Goal: Check status

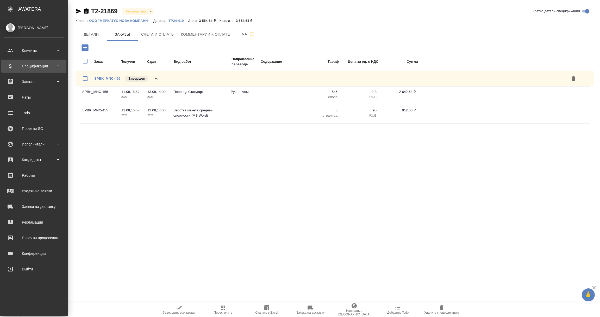
click at [41, 68] on div "Спецификации" at bounding box center [34, 66] width 60 height 8
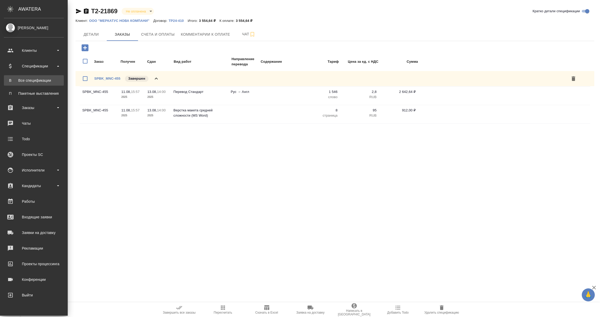
click at [38, 77] on link "В Все спецификации" at bounding box center [34, 80] width 60 height 10
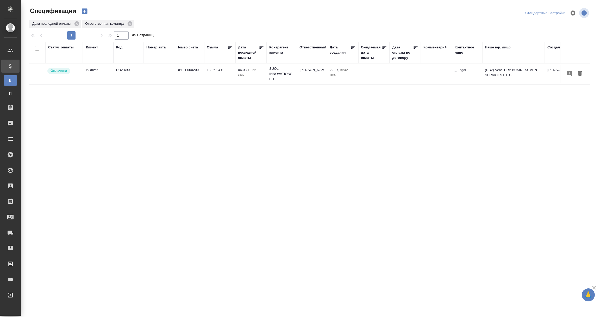
click at [246, 55] on div "Дата последней оплаты" at bounding box center [248, 53] width 21 height 16
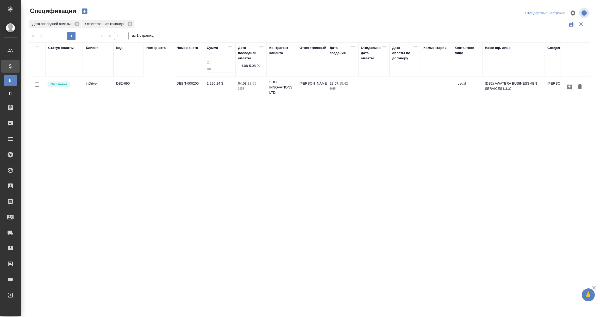
click at [249, 66] on input "4.08-5.08" at bounding box center [252, 65] width 23 height 7
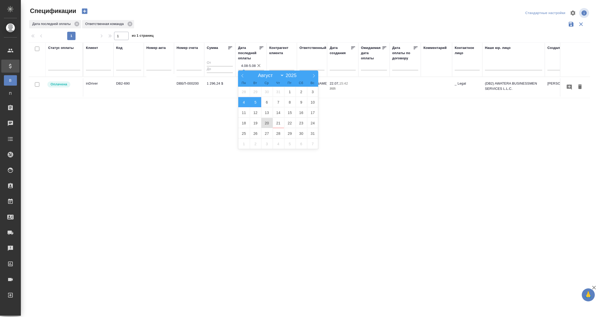
click at [268, 124] on span "20" at bounding box center [266, 123] width 11 height 10
click at [278, 123] on span "21" at bounding box center [278, 123] width 11 height 10
type div "[DATE]T21:00:00.000Z — [DATE]T21:00:00.000Z"
type input "20.08-21.08"
